Goal: Information Seeking & Learning: Find specific fact

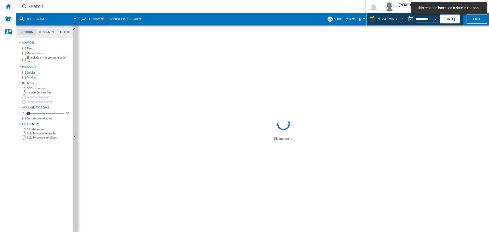
click at [95, 7] on div "Search" at bounding box center [189, 6] width 324 height 7
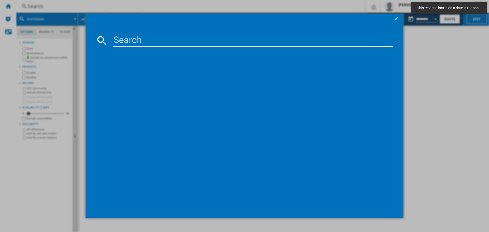
drag, startPoint x: 132, startPoint y: 34, endPoint x: 132, endPoint y: 37, distance: 2.9
click at [132, 36] on input at bounding box center [253, 40] width 280 height 12
paste input "DCB535060M"
type input "DCB535060M"
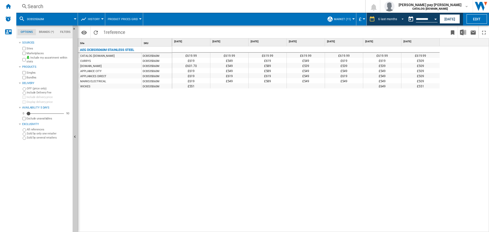
click at [398, 18] on span "REPORTS.WIZARD.STEPS.REPORT.STEPS.REPORT_OPTIONS.PERIOD: 6 last months" at bounding box center [401, 18] width 6 height 5
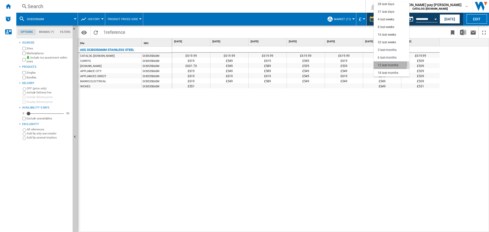
click at [389, 64] on div "12 last months" at bounding box center [388, 65] width 21 height 4
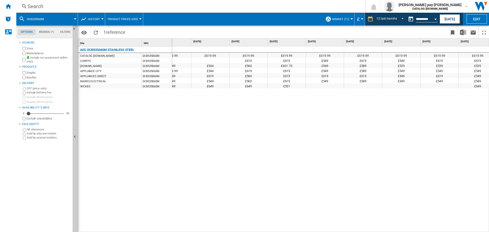
scroll to position [0, 138]
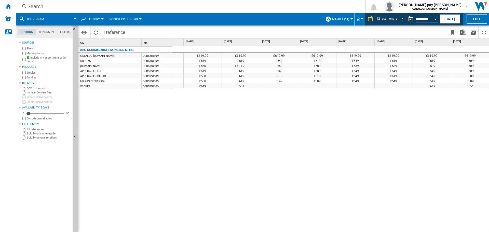
click at [472, 61] on div "£509" at bounding box center [470, 60] width 38 height 5
click at [402, 19] on span "REPORTS.WIZARD.STEPS.REPORT.STEPS.REPORT_OPTIONS.PERIOD: 12 last months" at bounding box center [401, 18] width 6 height 5
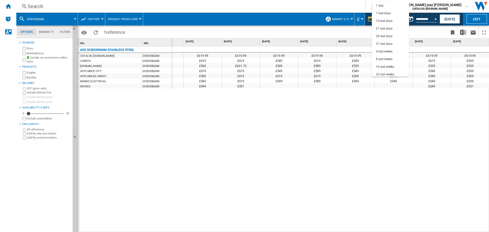
click at [433, 21] on md-backdrop at bounding box center [244, 116] width 489 height 232
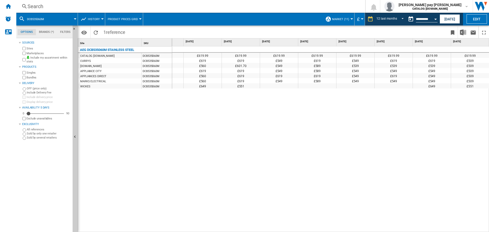
click at [415, 99] on div "£619.99 £619.99 £619.99 £619.99 £619.99 £619.99 £619.99 £619.99 £619.99 £619.99…" at bounding box center [330, 139] width 317 height 186
click at [399, 20] on span "REPORTS.WIZARD.STEPS.REPORT.STEPS.REPORT_OPTIONS.PERIOD: 12 last months" at bounding box center [401, 18] width 6 height 5
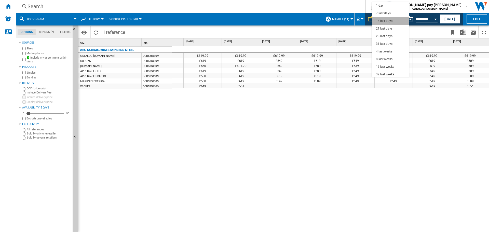
click at [394, 21] on md-option "14 last days" at bounding box center [390, 21] width 37 height 8
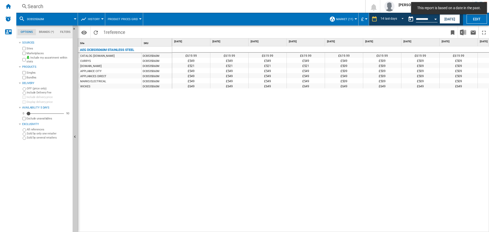
drag, startPoint x: 388, startPoint y: 60, endPoint x: 422, endPoint y: 60, distance: 33.9
click at [422, 58] on div "£549 £549 £549 £549 £549 £509 £509 £509 £509 £509 £509 £509 £509 £509 £509" at bounding box center [458, 58] width 573 height 0
